Goal: Task Accomplishment & Management: Use online tool/utility

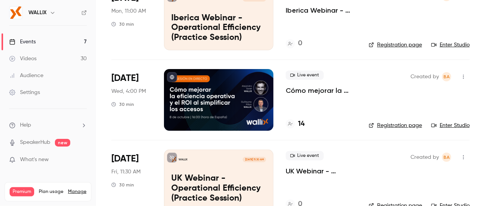
scroll to position [115, 0]
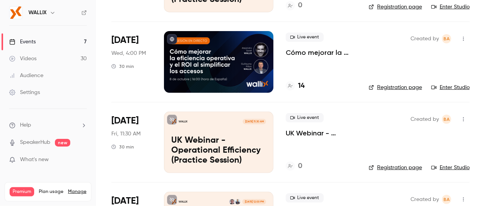
click at [306, 55] on p "Cómo mejorar la eficiencia operativa y el ROI simplificando los accesos" at bounding box center [321, 52] width 71 height 9
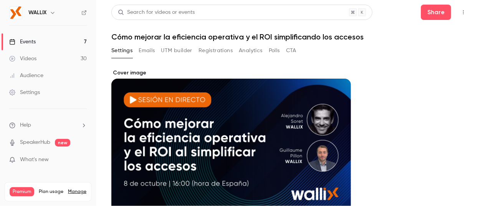
click at [220, 50] on button "Registrations" at bounding box center [216, 51] width 34 height 12
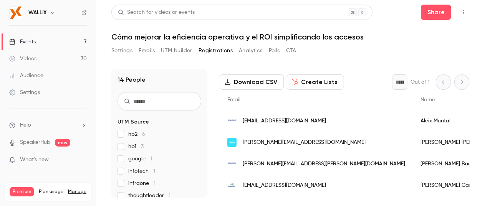
scroll to position [20, 0]
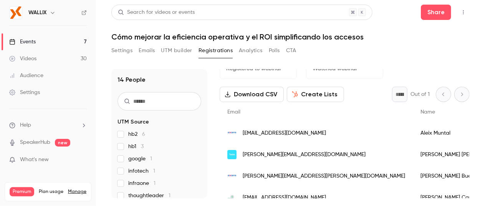
click at [234, 98] on button "Download CSV" at bounding box center [252, 94] width 64 height 15
click at [174, 54] on button "UTM builder" at bounding box center [176, 51] width 31 height 12
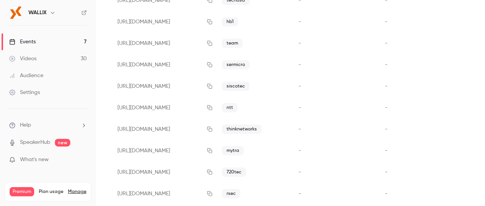
scroll to position [308, 0]
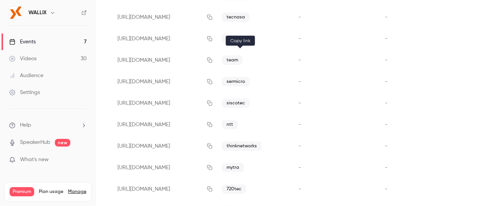
click at [212, 61] on icon "button" at bounding box center [209, 60] width 5 height 5
